Goal: Information Seeking & Learning: Check status

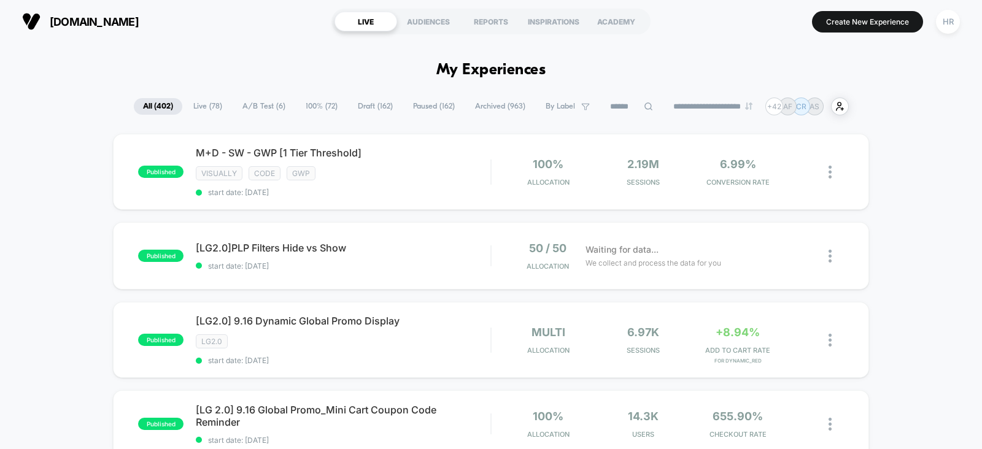
click at [604, 107] on input at bounding box center [631, 106] width 61 height 15
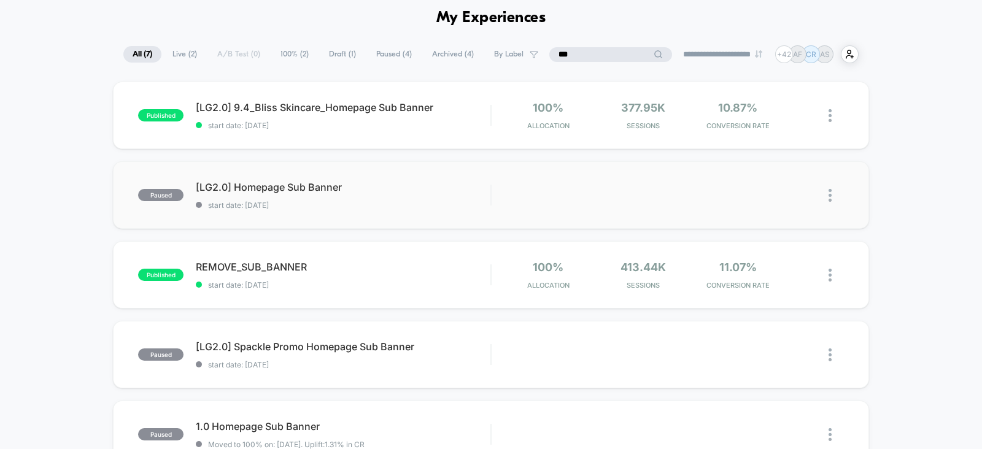
scroll to position [52, 0]
type input "***"
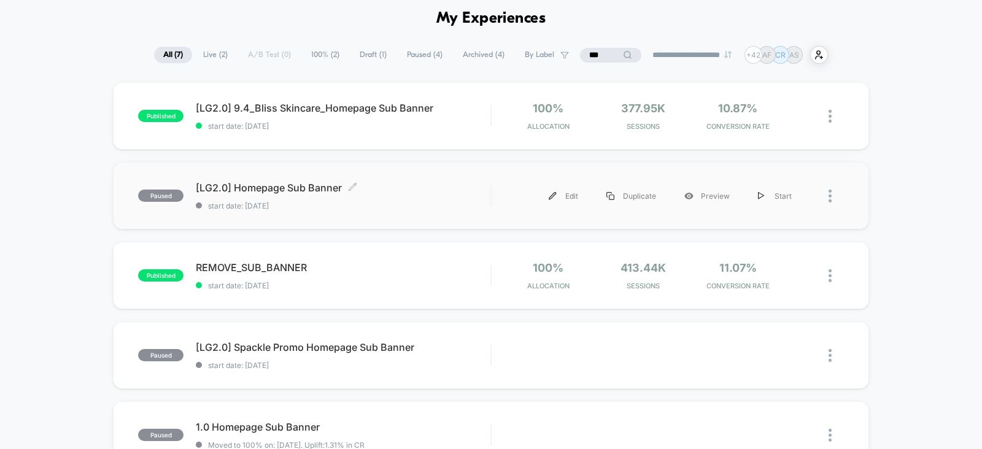
click at [423, 192] on span "[LG2.0] Homepage Sub Banner Click to edit experience details" at bounding box center [343, 188] width 294 height 12
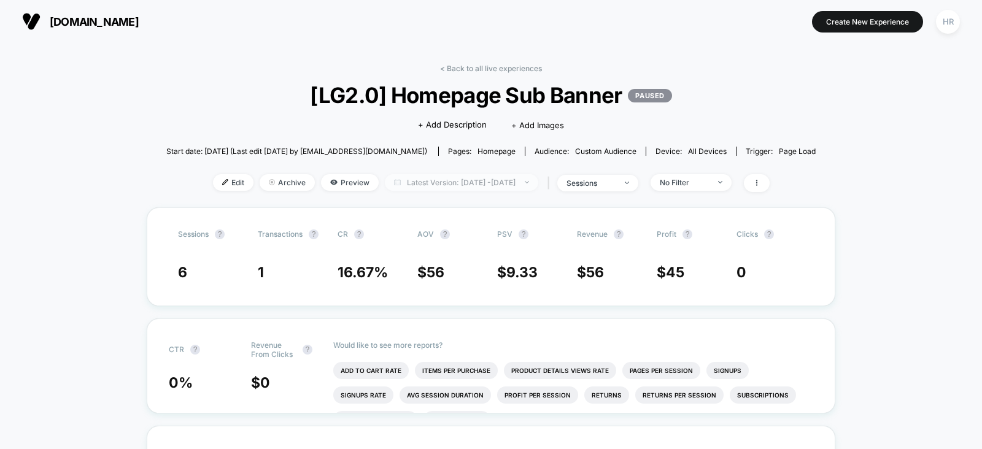
click at [467, 180] on span "Latest Version: [DATE] - [DATE]" at bounding box center [461, 182] width 153 height 17
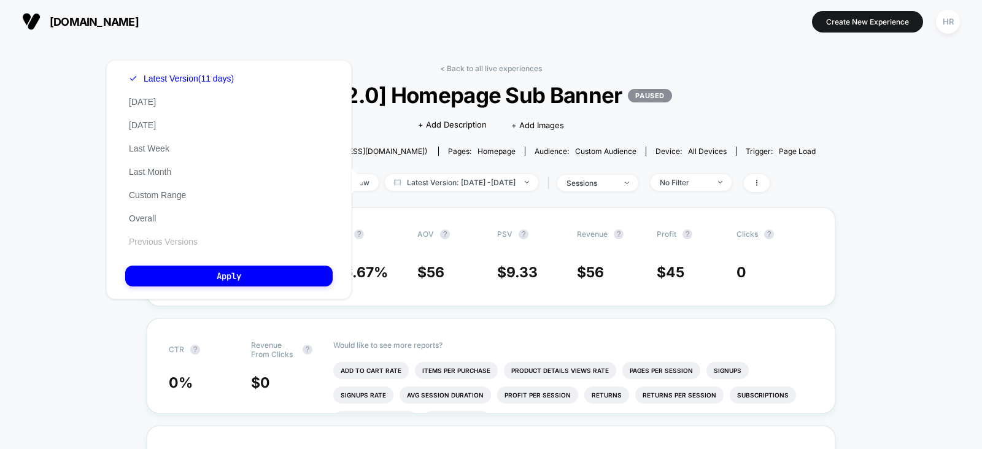
click at [172, 244] on button "Previous Versions" at bounding box center [163, 241] width 76 height 11
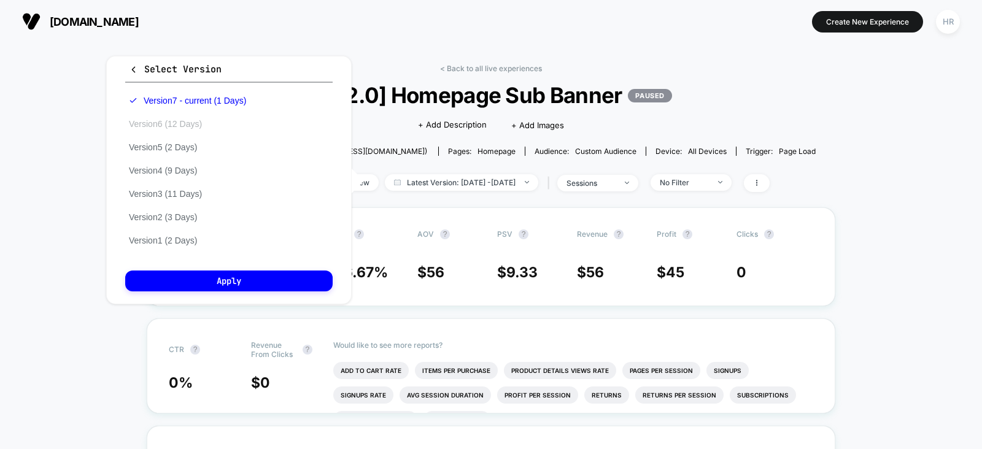
click at [188, 121] on button "Version 6 (12 Days)" at bounding box center [165, 123] width 80 height 11
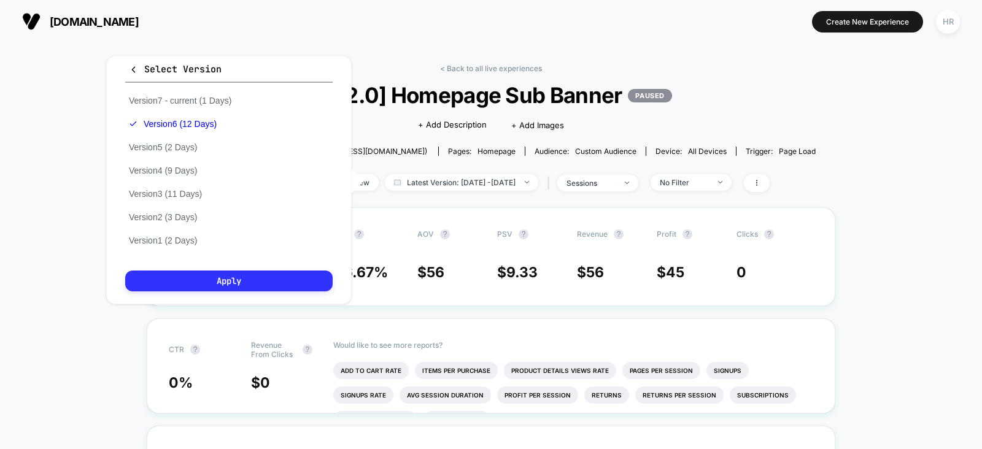
click at [255, 280] on button "Apply" at bounding box center [228, 281] width 207 height 21
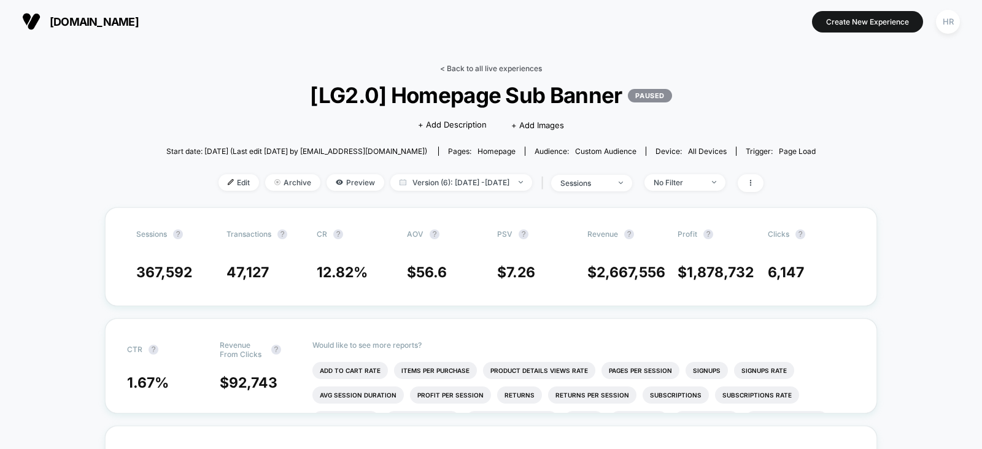
click at [460, 67] on link "< Back to all live experiences" at bounding box center [491, 68] width 102 height 9
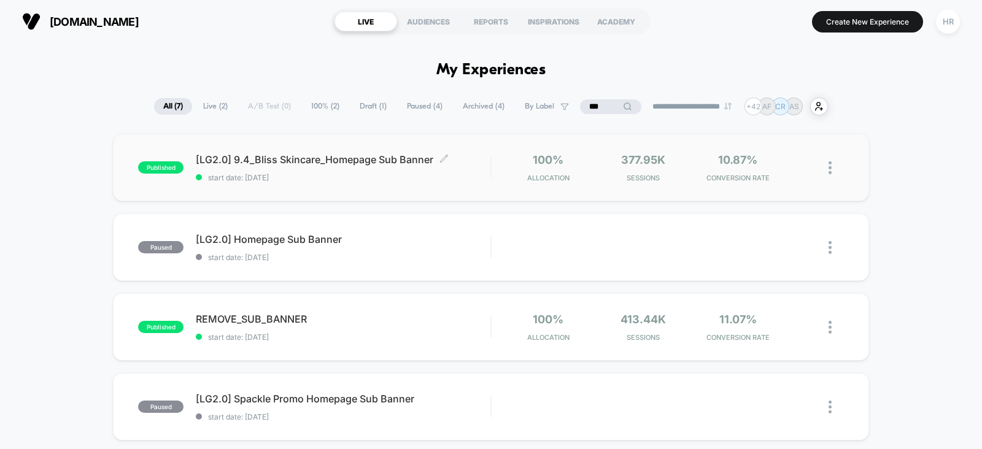
click at [479, 167] on div "[LG2.0] 9.4_Bliss Skincare_Homepage Sub Banner Click to edit experience details…" at bounding box center [343, 167] width 294 height 29
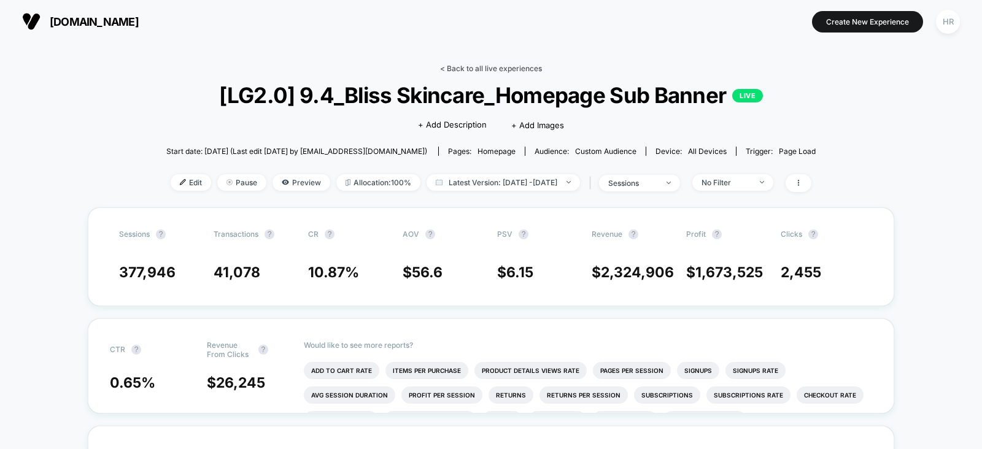
click at [500, 69] on link "< Back to all live experiences" at bounding box center [491, 68] width 102 height 9
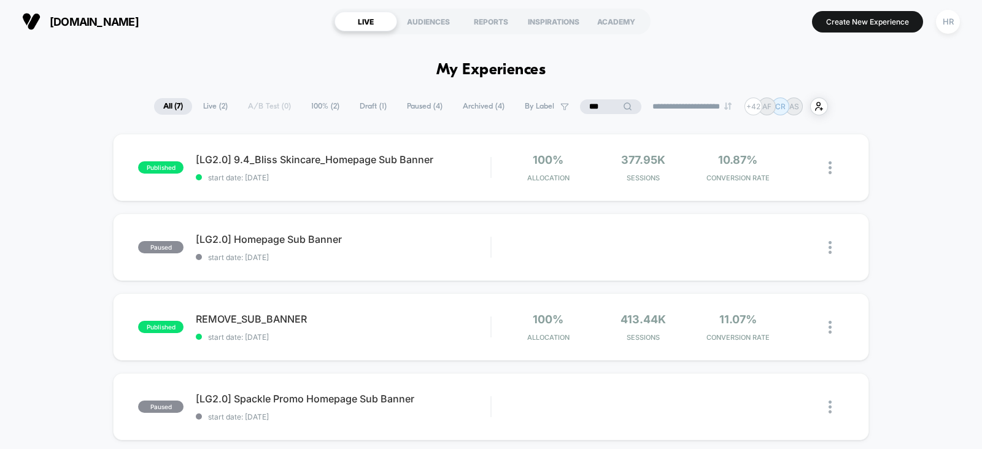
click at [595, 102] on input "***" at bounding box center [610, 106] width 61 height 15
click at [595, 102] on input "***" at bounding box center [610, 106] width 123 height 15
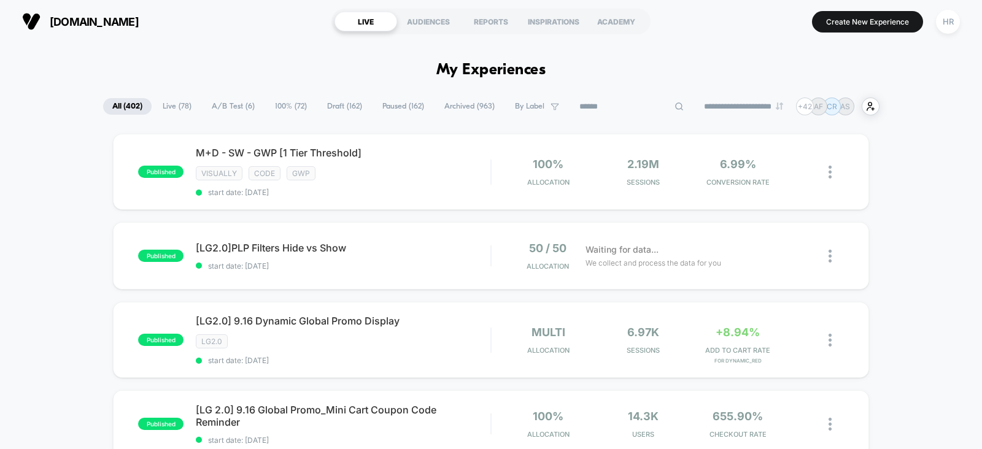
click at [214, 107] on span "A/B Test ( 6 )" at bounding box center [232, 106] width 61 height 17
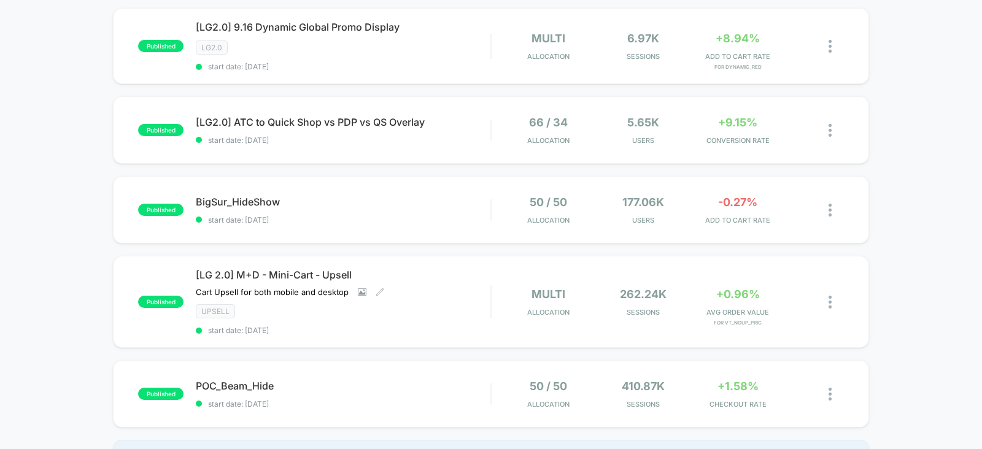
scroll to position [204, 0]
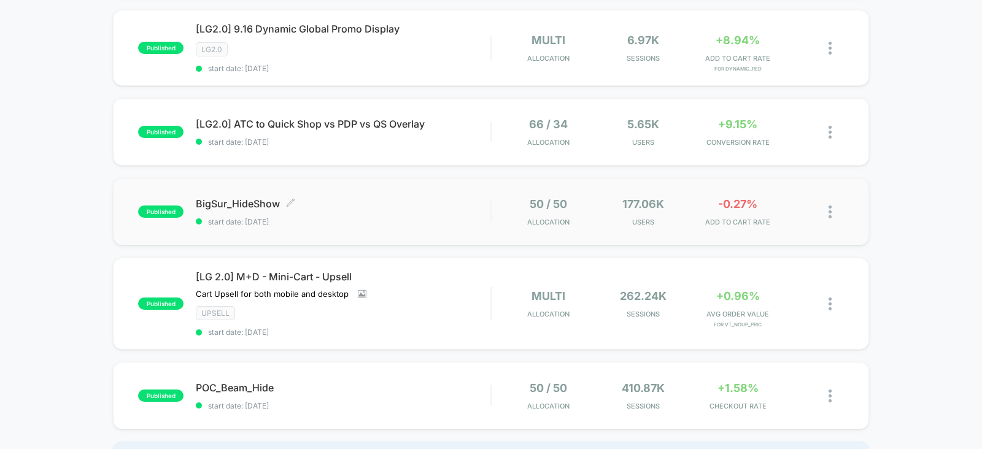
click at [458, 205] on span "BigSur_HideShow Click to edit experience details" at bounding box center [343, 204] width 294 height 12
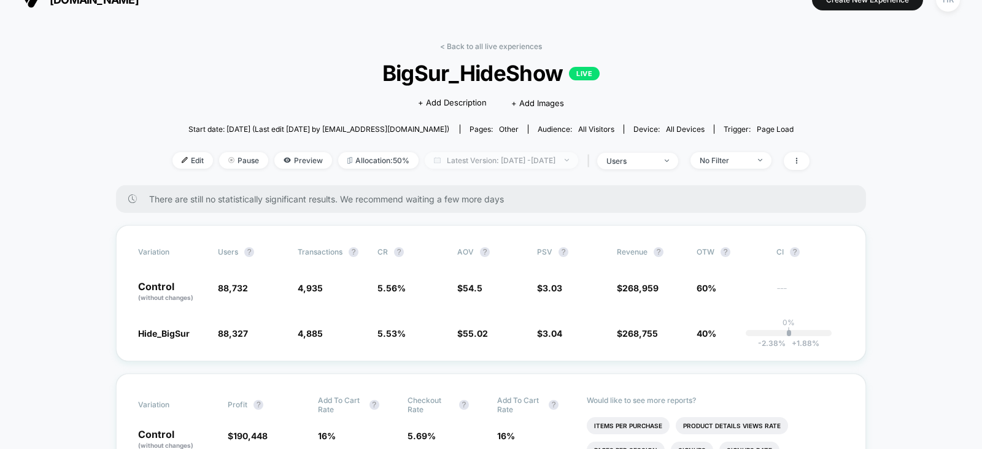
scroll to position [19, 0]
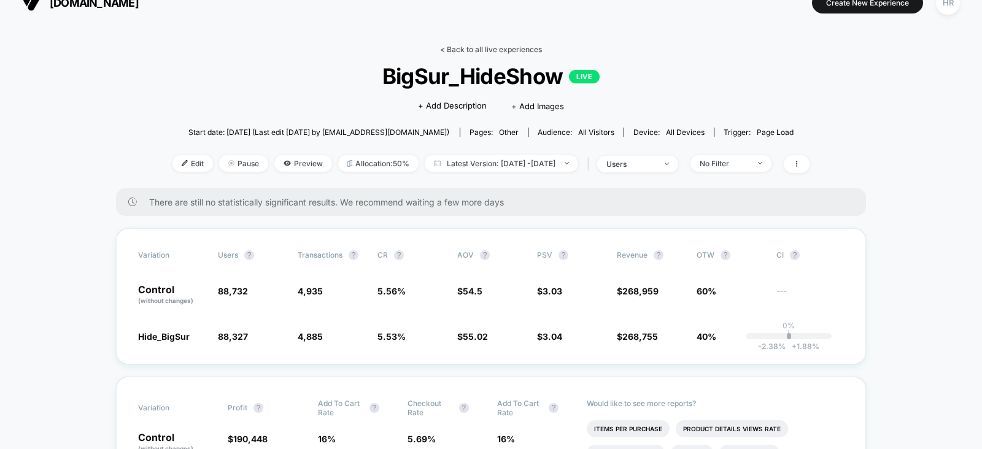
click at [484, 48] on link "< Back to all live experiences" at bounding box center [491, 49] width 102 height 9
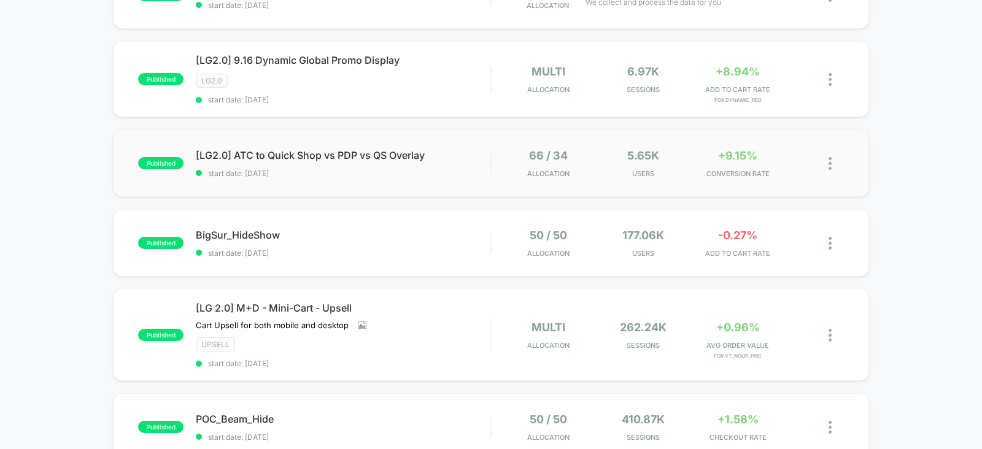
scroll to position [172, 0]
click at [439, 407] on div "published POC_Beam_Hide start date: [DATE] 50 / 50 Allocation 410.87k Sessions …" at bounding box center [491, 427] width 756 height 67
